Goal: Answer question/provide support: Share knowledge or assist other users

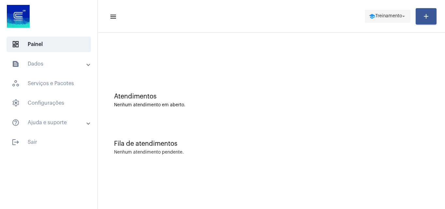
click at [386, 13] on span "school Treinamento arrow_drop_down" at bounding box center [388, 16] width 38 height 12
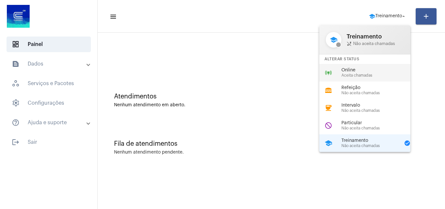
click at [365, 74] on span "Aceita chamadas" at bounding box center [378, 75] width 74 height 4
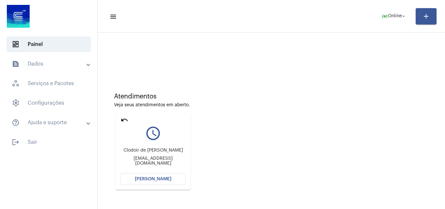
click at [268, 169] on div "Atendimentos Veja seus atendimentos em aberto. undo query_builder Clodoir de [P…" at bounding box center [271, 138] width 341 height 131
click at [156, 177] on span "[PERSON_NAME]" at bounding box center [153, 179] width 36 height 5
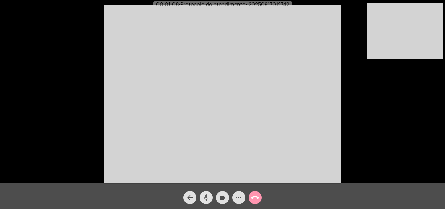
click at [206, 197] on mat-icon "mic" at bounding box center [206, 197] width 8 height 8
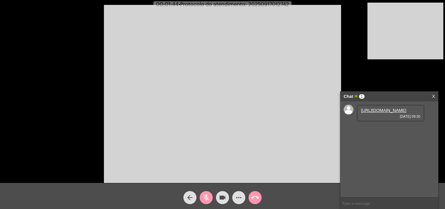
click at [207, 194] on mat-icon "mic_off" at bounding box center [206, 197] width 8 height 8
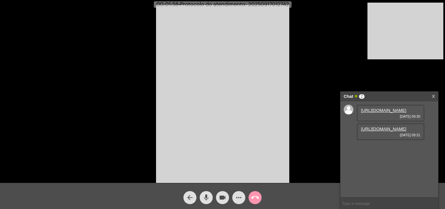
click at [374, 113] on link "[URL][DOMAIN_NAME]" at bounding box center [383, 110] width 45 height 5
click at [386, 131] on link "[URL][DOMAIN_NAME]" at bounding box center [383, 128] width 45 height 5
click at [205, 196] on mat-icon "mic" at bounding box center [206, 197] width 8 height 8
click at [382, 131] on link "[URL][DOMAIN_NAME]" at bounding box center [383, 128] width 45 height 5
click at [204, 196] on mat-icon "mic_off" at bounding box center [206, 197] width 8 height 8
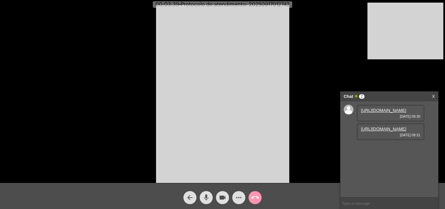
click at [381, 131] on link "[URL][DOMAIN_NAME]" at bounding box center [383, 128] width 45 height 5
click at [249, 84] on video at bounding box center [222, 94] width 133 height 178
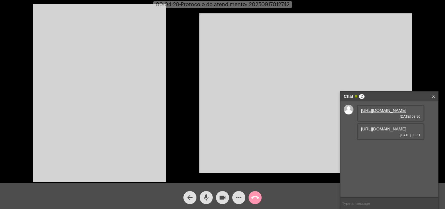
click at [105, 67] on video at bounding box center [99, 93] width 133 height 178
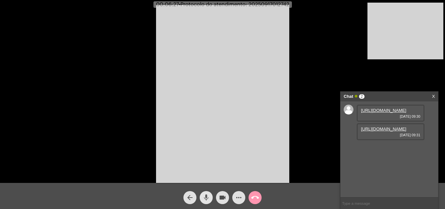
click at [207, 200] on mat-icon "mic" at bounding box center [206, 197] width 8 height 8
click at [208, 198] on mat-icon "mic_off" at bounding box center [206, 197] width 8 height 8
click at [207, 196] on mat-icon "mic" at bounding box center [206, 197] width 8 height 8
click at [209, 196] on mat-icon "mic_off" at bounding box center [206, 197] width 8 height 8
click at [210, 194] on mat-icon "mic" at bounding box center [206, 197] width 8 height 8
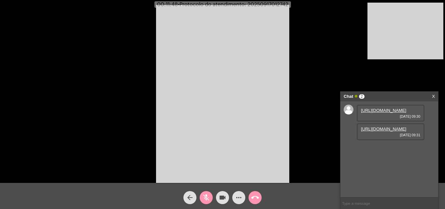
drag, startPoint x: 206, startPoint y: 196, endPoint x: 210, endPoint y: 164, distance: 32.5
click at [206, 196] on mat-icon "mic_off" at bounding box center [206, 197] width 8 height 8
click at [239, 198] on mat-icon "more_horiz" at bounding box center [239, 197] width 8 height 8
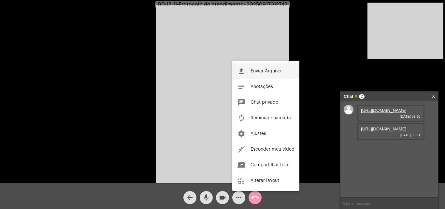
click at [264, 69] on span "Enviar Arquivo" at bounding box center [265, 71] width 31 height 5
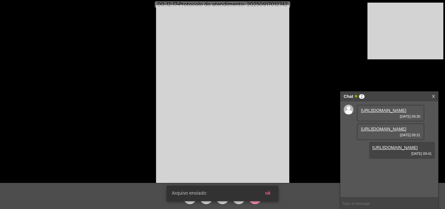
scroll to position [6, 0]
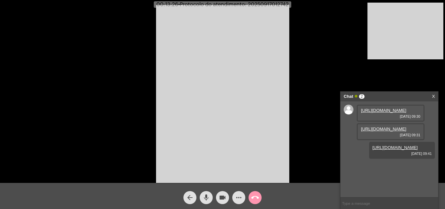
click at [268, 3] on span "• Protocolo do atendimento: 20250917012742" at bounding box center [233, 4] width 110 height 5
copy span "20250917012742"
click at [387, 204] on input "text" at bounding box center [389, 202] width 98 height 11
paste input "20250917012742"
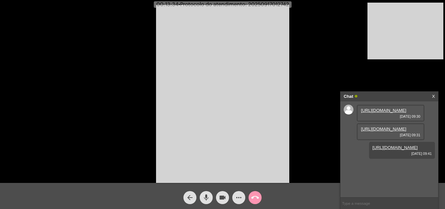
type input "20250917012742"
click at [258, 199] on mat-icon "call_end" at bounding box center [255, 197] width 8 height 8
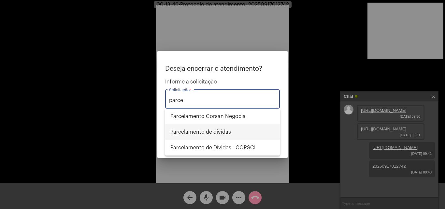
click at [231, 128] on span "Parcelamento de dívidas" at bounding box center [222, 132] width 104 height 16
type input "Parcelamento de dívidas"
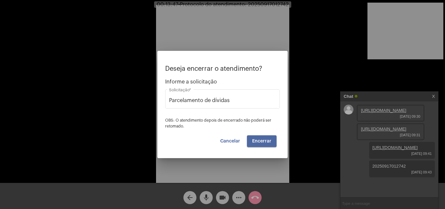
click at [266, 139] on span "Encerrar" at bounding box center [261, 141] width 19 height 5
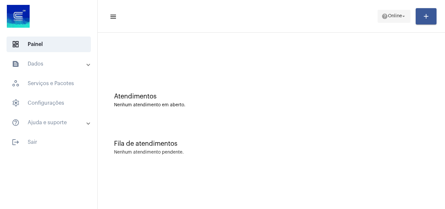
click at [390, 19] on span "help Online arrow_drop_down" at bounding box center [393, 16] width 25 height 12
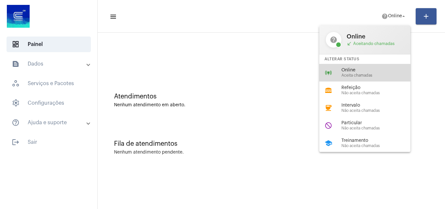
click at [373, 72] on span "Online" at bounding box center [378, 70] width 74 height 5
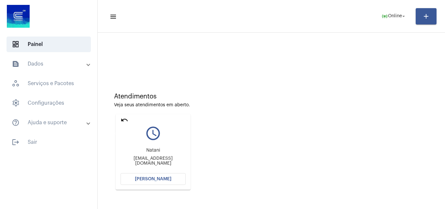
click at [122, 120] on mat-icon "undo" at bounding box center [125, 120] width 8 height 8
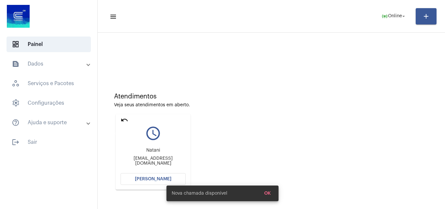
click at [126, 120] on mat-icon "undo" at bounding box center [125, 120] width 8 height 8
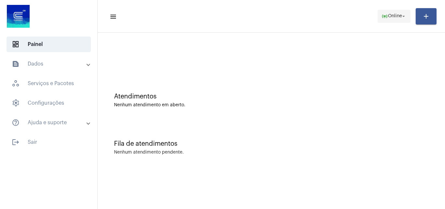
click at [390, 16] on span "Online" at bounding box center [395, 16] width 14 height 5
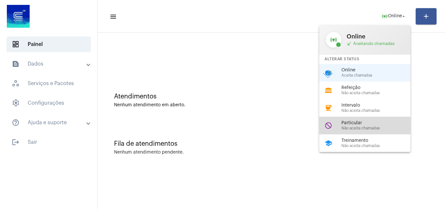
click at [386, 123] on span "Particular" at bounding box center [378, 123] width 74 height 5
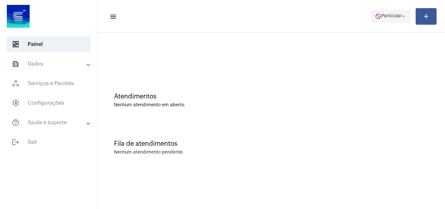
click at [393, 19] on span "do_not_disturb Particular arrow_drop_down" at bounding box center [391, 16] width 32 height 12
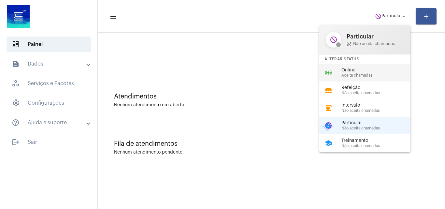
click at [372, 75] on span "Aceita chamadas" at bounding box center [378, 75] width 74 height 4
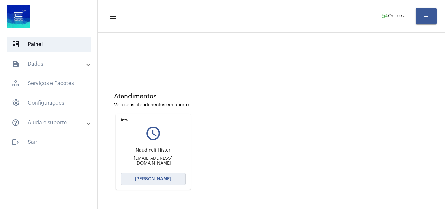
click at [166, 177] on span "[PERSON_NAME]" at bounding box center [153, 179] width 36 height 5
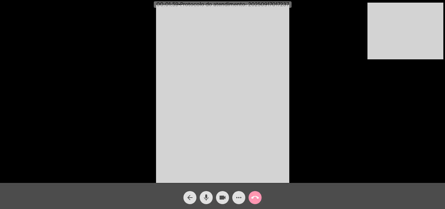
click at [203, 200] on mat-icon "mic" at bounding box center [206, 197] width 8 height 8
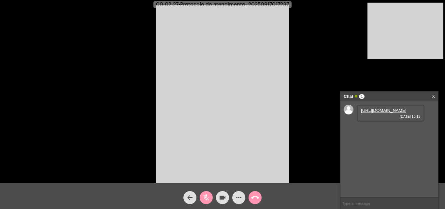
click at [205, 197] on mat-icon "mic_off" at bounding box center [206, 197] width 8 height 8
click at [205, 198] on mat-icon "mic" at bounding box center [206, 197] width 8 height 8
click at [222, 198] on mat-icon "videocam" at bounding box center [223, 197] width 8 height 8
click at [218, 200] on button "videocam_off" at bounding box center [222, 197] width 13 height 13
click at [207, 199] on mat-icon "mic_off" at bounding box center [206, 197] width 8 height 8
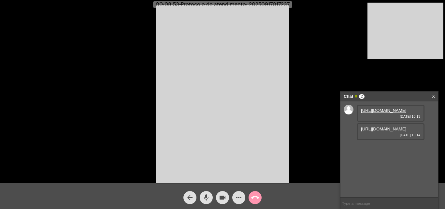
click at [265, 4] on span "• Protocolo do atendimento: 20250917017237" at bounding box center [234, 4] width 110 height 5
copy span "20250917017237"
drag, startPoint x: 145, startPoint y: 99, endPoint x: 142, endPoint y: 97, distance: 3.8
click at [145, 100] on div "Acessando Câmera e Microfone..." at bounding box center [223, 93] width 444 height 183
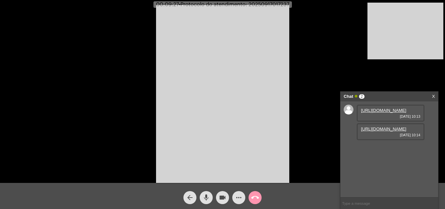
click at [273, 4] on span "• Protocolo do atendimento: 20250917017237" at bounding box center [234, 4] width 110 height 5
copy span "20250917017237"
click at [364, 202] on input "text" at bounding box center [389, 202] width 98 height 11
paste input "20250917017237"
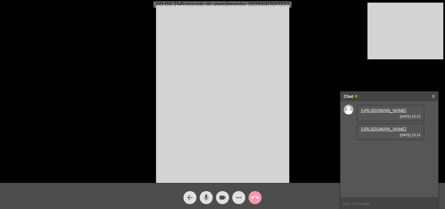
type input "20250917017237"
click at [253, 198] on mat-icon "call_end" at bounding box center [255, 197] width 8 height 8
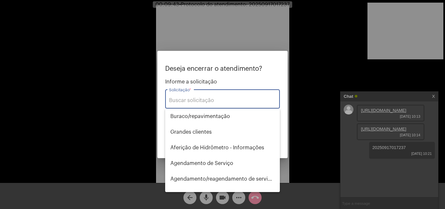
click at [206, 99] on input "Solicitação *" at bounding box center [222, 100] width 107 height 6
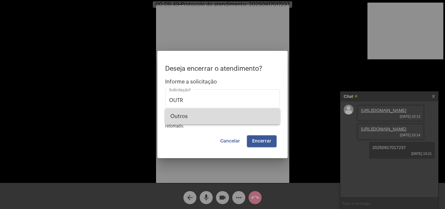
click at [207, 115] on span "Outros" at bounding box center [222, 116] width 104 height 16
type input "Outros"
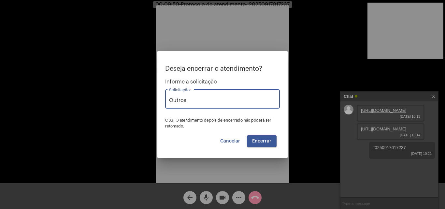
click at [264, 141] on span "Encerrar" at bounding box center [261, 141] width 19 height 5
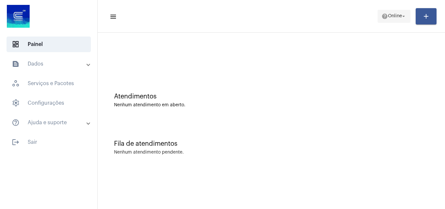
click at [400, 13] on span "help Online arrow_drop_down" at bounding box center [393, 16] width 25 height 12
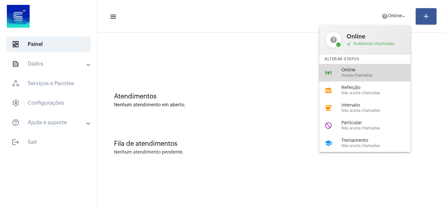
click at [368, 66] on div "online_prediction Online Aceita chamadas" at bounding box center [370, 73] width 102 height 18
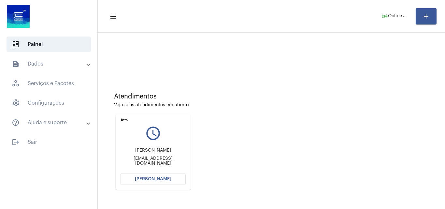
click at [160, 180] on span "[PERSON_NAME]" at bounding box center [153, 179] width 36 height 5
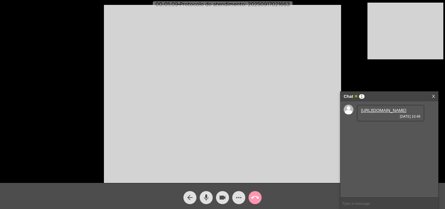
click at [376, 113] on link "[URL][DOMAIN_NAME]" at bounding box center [383, 110] width 45 height 5
click at [376, 131] on link "[URL][DOMAIN_NAME]" at bounding box center [383, 128] width 45 height 5
click at [208, 194] on mat-icon "mic" at bounding box center [206, 197] width 8 height 8
click at [390, 150] on span "Matrícula - 2127661-7" at bounding box center [382, 147] width 42 height 5
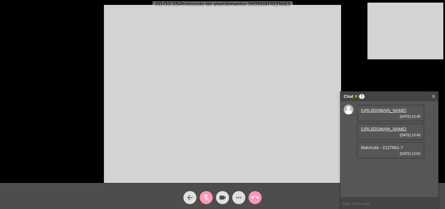
copy span "2127661"
click at [198, 191] on div "mic_off" at bounding box center [206, 196] width 16 height 16
click at [206, 191] on span "mic" at bounding box center [206, 197] width 8 height 13
click at [393, 168] on link "[URL][DOMAIN_NAME]" at bounding box center [383, 166] width 45 height 5
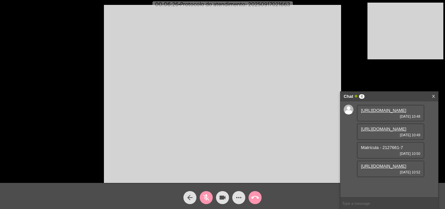
click at [204, 195] on mat-icon "mic_off" at bounding box center [206, 197] width 8 height 8
click at [399, 182] on link "[URL][DOMAIN_NAME]" at bounding box center [383, 184] width 45 height 5
click at [205, 197] on mat-icon "mic" at bounding box center [206, 197] width 8 height 8
click at [218, 197] on button "videocam" at bounding box center [222, 197] width 13 height 13
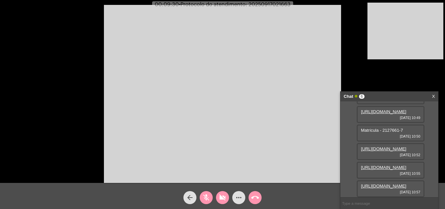
click at [208, 198] on mat-icon "mic_off" at bounding box center [206, 197] width 8 height 8
click at [208, 198] on mat-icon "mic" at bounding box center [206, 197] width 8 height 8
click at [208, 196] on mat-icon "mic_off" at bounding box center [206, 197] width 8 height 8
click at [208, 196] on mat-icon "mic" at bounding box center [206, 197] width 8 height 8
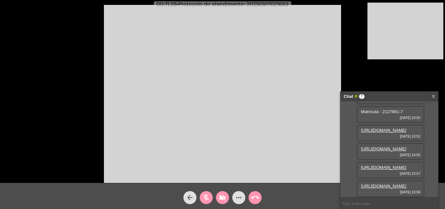
click at [389, 183] on link "[URL][DOMAIN_NAME]" at bounding box center [383, 185] width 45 height 5
click at [220, 197] on mat-icon "videocam_off" at bounding box center [223, 197] width 8 height 8
click at [208, 198] on mat-icon "mic_off" at bounding box center [206, 197] width 8 height 8
click at [241, 201] on mat-icon "more_horiz" at bounding box center [239, 197] width 8 height 8
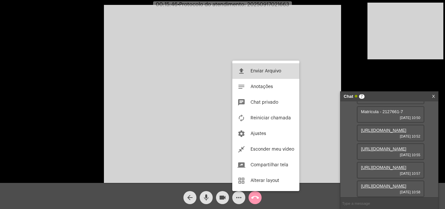
click at [274, 69] on span "Enviar Arquivo" at bounding box center [265, 71] width 31 height 5
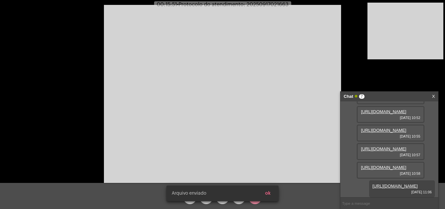
scroll to position [157, 0]
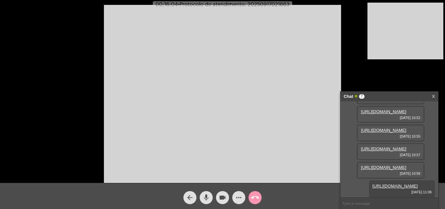
click at [239, 197] on mat-icon "more_horiz" at bounding box center [239, 197] width 8 height 8
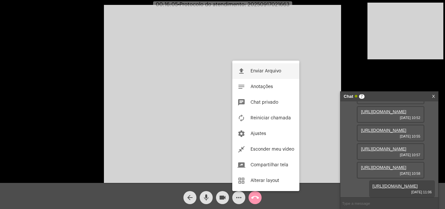
click at [254, 70] on span "Enviar Arquivo" at bounding box center [265, 71] width 31 height 5
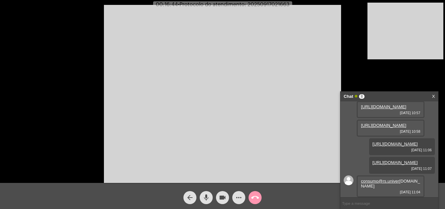
scroll to position [209, 0]
click at [237, 196] on mat-icon "more_horiz" at bounding box center [239, 197] width 8 height 8
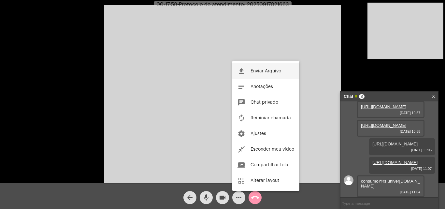
click at [264, 73] on span "Enviar Arquivo" at bounding box center [265, 71] width 31 height 5
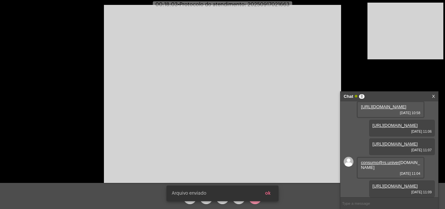
scroll to position [242, 0]
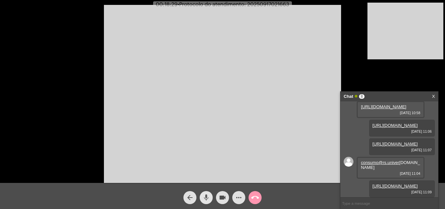
click at [206, 200] on mat-icon "mic" at bounding box center [206, 197] width 8 height 8
drag, startPoint x: 205, startPoint y: 198, endPoint x: 231, endPoint y: 197, distance: 25.7
click at [205, 197] on mat-icon "mic_off" at bounding box center [206, 197] width 8 height 8
click at [237, 197] on mat-icon "more_horiz" at bounding box center [239, 197] width 8 height 8
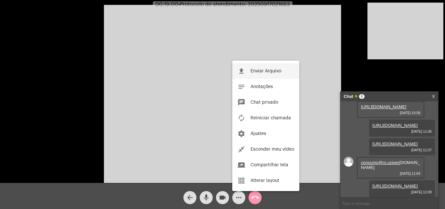
click at [255, 70] on span "Enviar Arquivo" at bounding box center [265, 71] width 31 height 5
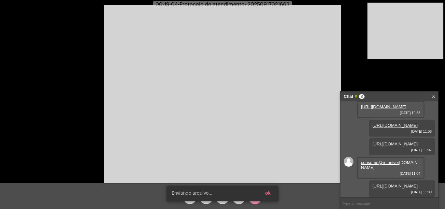
scroll to position [275, 0]
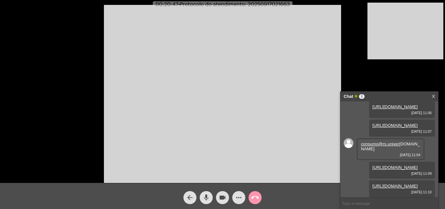
click at [278, 5] on span "• Protocolo do atendimento: 20250917021663" at bounding box center [234, 4] width 112 height 5
copy span "20250917021663"
click at [360, 202] on input "text" at bounding box center [389, 202] width 98 height 11
paste input "20250917021663"
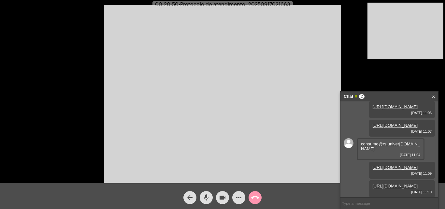
type input "20250917021663"
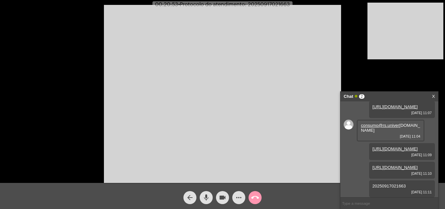
scroll to position [294, 0]
click at [256, 198] on mat-icon "call_end" at bounding box center [255, 197] width 8 height 8
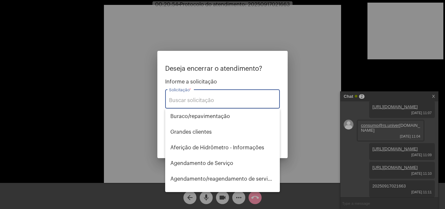
click at [213, 96] on div "Solicitação *" at bounding box center [222, 98] width 107 height 21
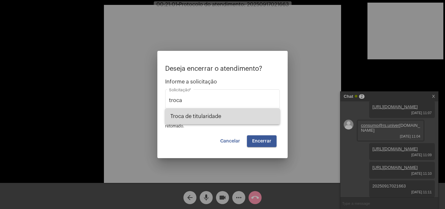
click at [225, 119] on span "Troca de titularidade" at bounding box center [222, 116] width 104 height 16
type input "Troca de titularidade"
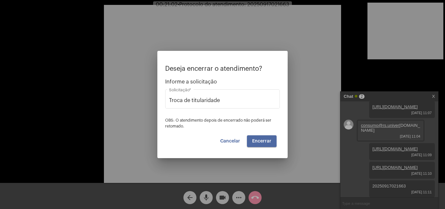
click at [259, 139] on span "Encerrar" at bounding box center [261, 141] width 19 height 5
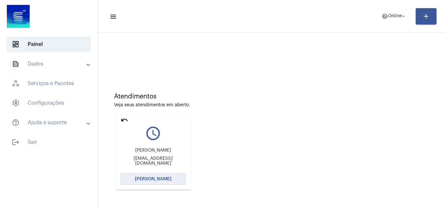
click at [163, 178] on span "[PERSON_NAME]" at bounding box center [153, 179] width 36 height 5
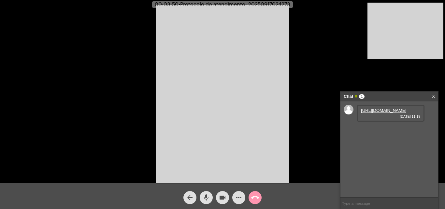
click at [393, 113] on link "[URL][DOMAIN_NAME]" at bounding box center [383, 110] width 45 height 5
click at [207, 199] on mat-icon "mic" at bounding box center [206, 197] width 8 height 8
click at [207, 198] on mat-icon "mic_off" at bounding box center [206, 197] width 8 height 8
click at [207, 198] on mat-icon "mic" at bounding box center [206, 197] width 8 height 8
click at [210, 195] on button "mic_off" at bounding box center [206, 197] width 13 height 13
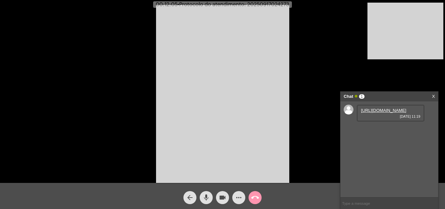
click at [209, 198] on mat-icon "mic" at bounding box center [206, 197] width 8 height 8
click at [222, 197] on mat-icon "videocam" at bounding box center [223, 197] width 8 height 8
click at [222, 197] on mat-icon "videocam_off" at bounding box center [223, 197] width 8 height 8
click at [207, 198] on mat-icon "mic_off" at bounding box center [206, 197] width 8 height 8
click at [375, 131] on link "[URL][DOMAIN_NAME]" at bounding box center [383, 128] width 45 height 5
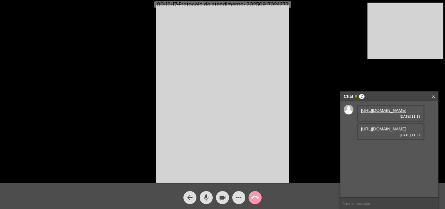
click at [389, 113] on link "[URL][DOMAIN_NAME]" at bounding box center [383, 110] width 45 height 5
click at [285, 7] on span "• Protocolo do atendimento: 20250917024273" at bounding box center [234, 4] width 112 height 5
copy span "20250917024273"
click at [278, 32] on video at bounding box center [222, 94] width 133 height 178
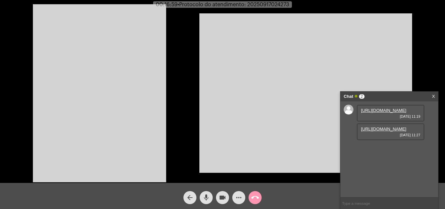
click at [153, 72] on video at bounding box center [99, 93] width 133 height 178
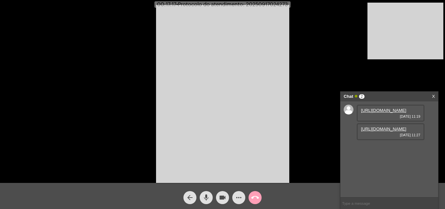
click at [255, 201] on mat-icon "call_end" at bounding box center [255, 197] width 8 height 8
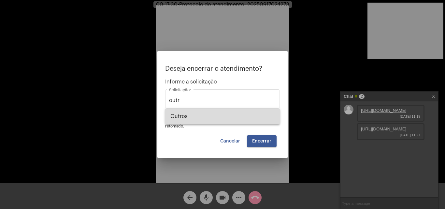
click at [238, 120] on span "Outros" at bounding box center [222, 116] width 104 height 16
type input "Outros"
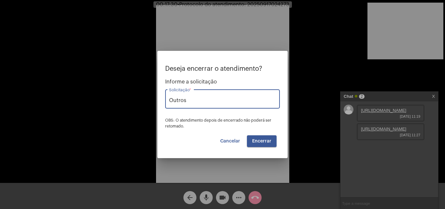
click at [257, 145] on button "Encerrar" at bounding box center [262, 141] width 30 height 12
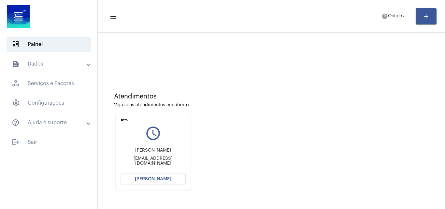
click at [125, 118] on mat-icon "undo" at bounding box center [125, 120] width 8 height 8
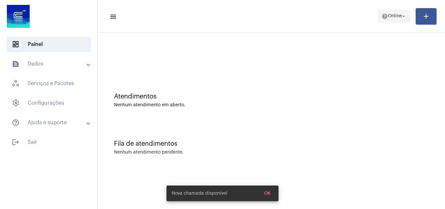
click at [385, 18] on mat-icon "help" at bounding box center [384, 16] width 7 height 7
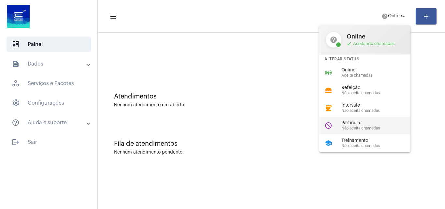
click at [375, 124] on span "Particular" at bounding box center [378, 123] width 74 height 5
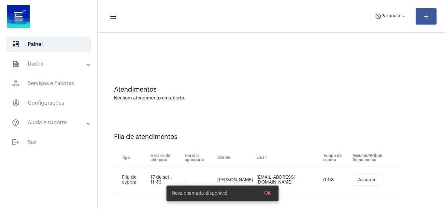
scroll to position [9, 0]
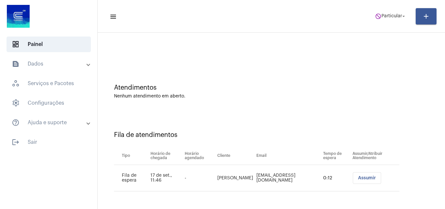
click at [366, 178] on span "Assumir" at bounding box center [367, 178] width 18 height 5
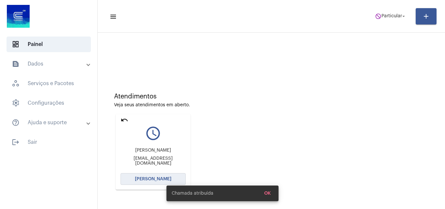
click at [167, 177] on span "[PERSON_NAME]" at bounding box center [153, 179] width 36 height 5
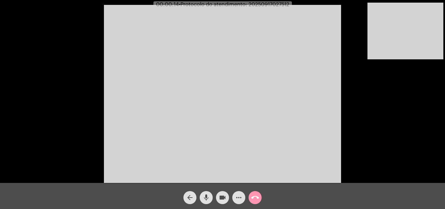
click at [363, 122] on div "Acessando Câmera e Microfone..." at bounding box center [223, 93] width 444 height 183
click at [208, 197] on mat-icon "mic" at bounding box center [206, 197] width 8 height 8
click at [220, 195] on mat-icon "videocam" at bounding box center [223, 197] width 8 height 8
click at [219, 196] on mat-icon "videocam_off" at bounding box center [223, 197] width 8 height 8
click at [207, 198] on mat-icon "mic_off" at bounding box center [206, 197] width 8 height 8
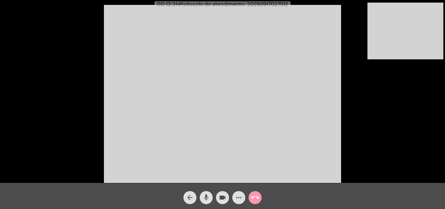
click at [265, 3] on span "• Protocolo do atendimento: 20250917027512" at bounding box center [233, 4] width 110 height 5
copy span "20250917027512"
click at [204, 194] on mat-icon "mic" at bounding box center [206, 197] width 8 height 8
click at [256, 197] on mat-icon "call_end" at bounding box center [255, 197] width 8 height 8
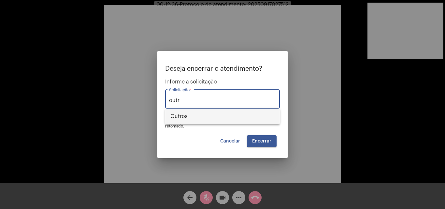
click at [225, 123] on span "Outros" at bounding box center [222, 116] width 104 height 16
type input "Outros"
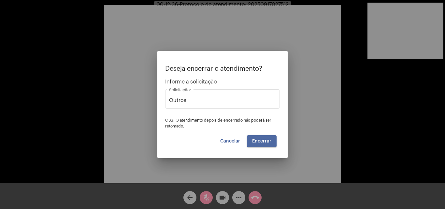
click at [257, 136] on button "Encerrar" at bounding box center [262, 141] width 30 height 12
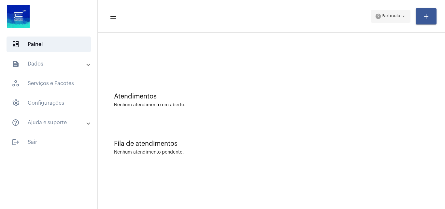
click at [385, 17] on span "Particular" at bounding box center [391, 16] width 21 height 5
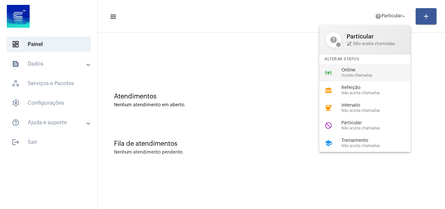
click at [376, 72] on span "Online" at bounding box center [378, 70] width 74 height 5
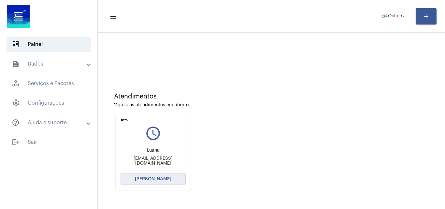
click at [170, 181] on button "[PERSON_NAME]" at bounding box center [153, 179] width 65 height 12
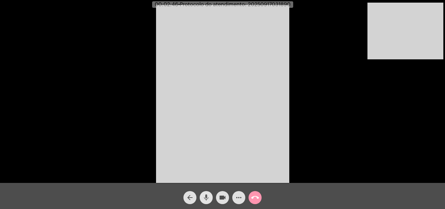
click at [209, 195] on mat-icon "mic" at bounding box center [206, 197] width 8 height 8
click at [221, 195] on mat-icon "videocam" at bounding box center [223, 197] width 8 height 8
click at [218, 195] on button "videocam_off" at bounding box center [222, 197] width 13 height 13
click at [207, 197] on mat-icon "mic_off" at bounding box center [206, 197] width 8 height 8
click at [203, 194] on mat-icon "mic" at bounding box center [206, 197] width 8 height 8
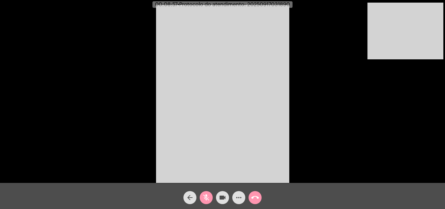
click at [219, 193] on mat-icon "videocam" at bounding box center [223, 197] width 8 height 8
click at [221, 191] on span "videocam_off" at bounding box center [223, 197] width 8 height 13
click at [202, 198] on button "mic_off" at bounding box center [206, 197] width 13 height 13
click at [207, 196] on mat-icon "mic" at bounding box center [206, 197] width 8 height 8
click at [203, 193] on mat-icon "mic_off" at bounding box center [206, 197] width 8 height 8
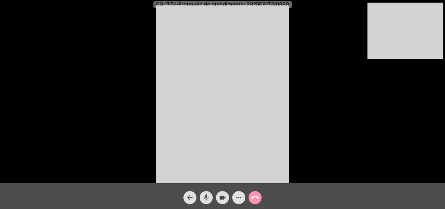
click at [208, 198] on mat-icon "mic" at bounding box center [206, 197] width 8 height 8
click at [224, 198] on mat-icon "videocam" at bounding box center [223, 197] width 8 height 8
click at [220, 195] on span "videocam_off" at bounding box center [223, 197] width 8 height 13
drag, startPoint x: 211, startPoint y: 197, endPoint x: 207, endPoint y: 192, distance: 6.0
click at [211, 197] on button "mic_off" at bounding box center [206, 197] width 13 height 13
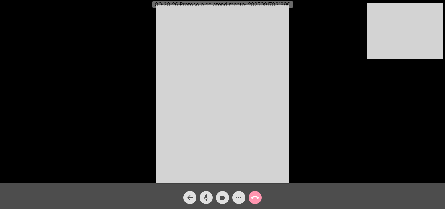
click at [272, 5] on span "• Protocolo do atendimento: 20250917031890" at bounding box center [234, 4] width 112 height 5
copy span "20250917031890"
click at [206, 201] on mat-icon "mic" at bounding box center [206, 197] width 8 height 8
click at [204, 197] on mat-icon "mic_off" at bounding box center [206, 197] width 8 height 8
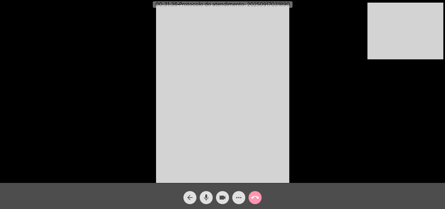
click at [253, 198] on mat-icon "call_end" at bounding box center [255, 197] width 8 height 8
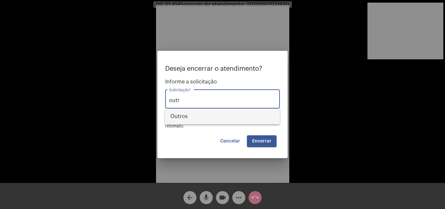
click at [239, 120] on span "Outros" at bounding box center [222, 116] width 104 height 16
type input "Outros"
click at [266, 139] on span "Encerrar" at bounding box center [261, 141] width 19 height 5
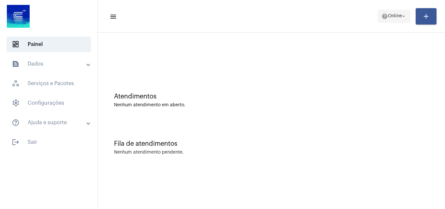
click at [397, 15] on span "Online" at bounding box center [395, 16] width 14 height 5
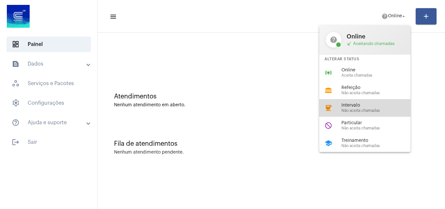
click at [378, 108] on span "Não aceita chamadas" at bounding box center [378, 110] width 74 height 4
